Goal: Information Seeking & Learning: Learn about a topic

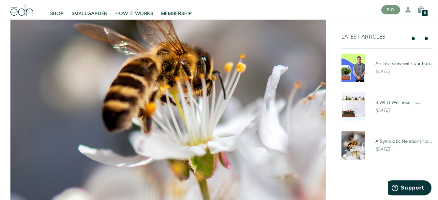
scroll to position [183, 0]
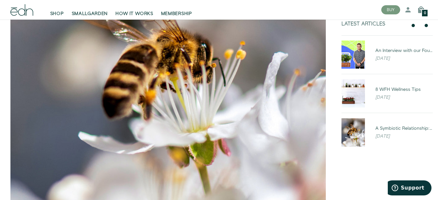
click at [198, 147] on img at bounding box center [168, 81] width 316 height 316
click at [353, 137] on img at bounding box center [353, 132] width 23 height 28
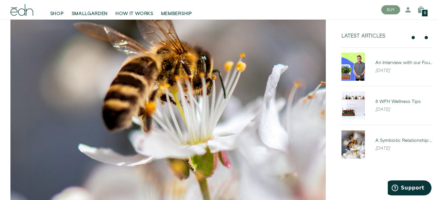
scroll to position [171, 0]
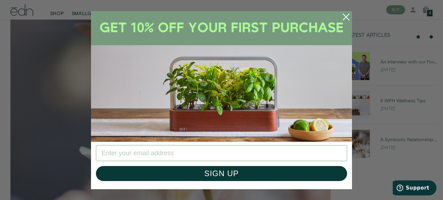
click at [345, 15] on icon "Close dialog" at bounding box center [346, 17] width 6 height 6
